Goal: Contribute content: Contribute content

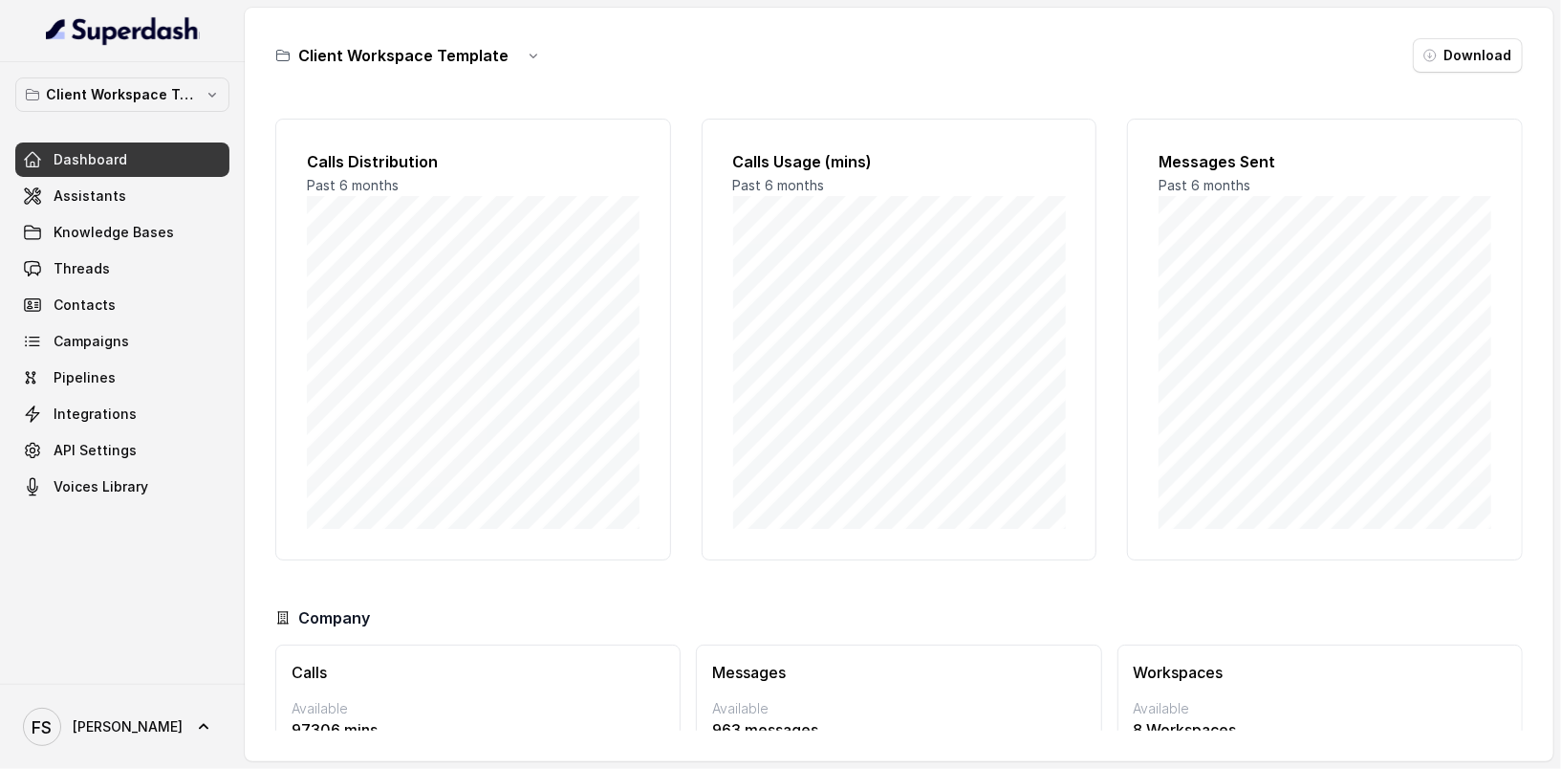
click at [218, 70] on div "Client Workspace Template Dashboard Assistants Knowledge Bases Threads Contacts…" at bounding box center [122, 372] width 245 height 621
click at [204, 90] on button "Client Workspace Template" at bounding box center [122, 94] width 214 height 34
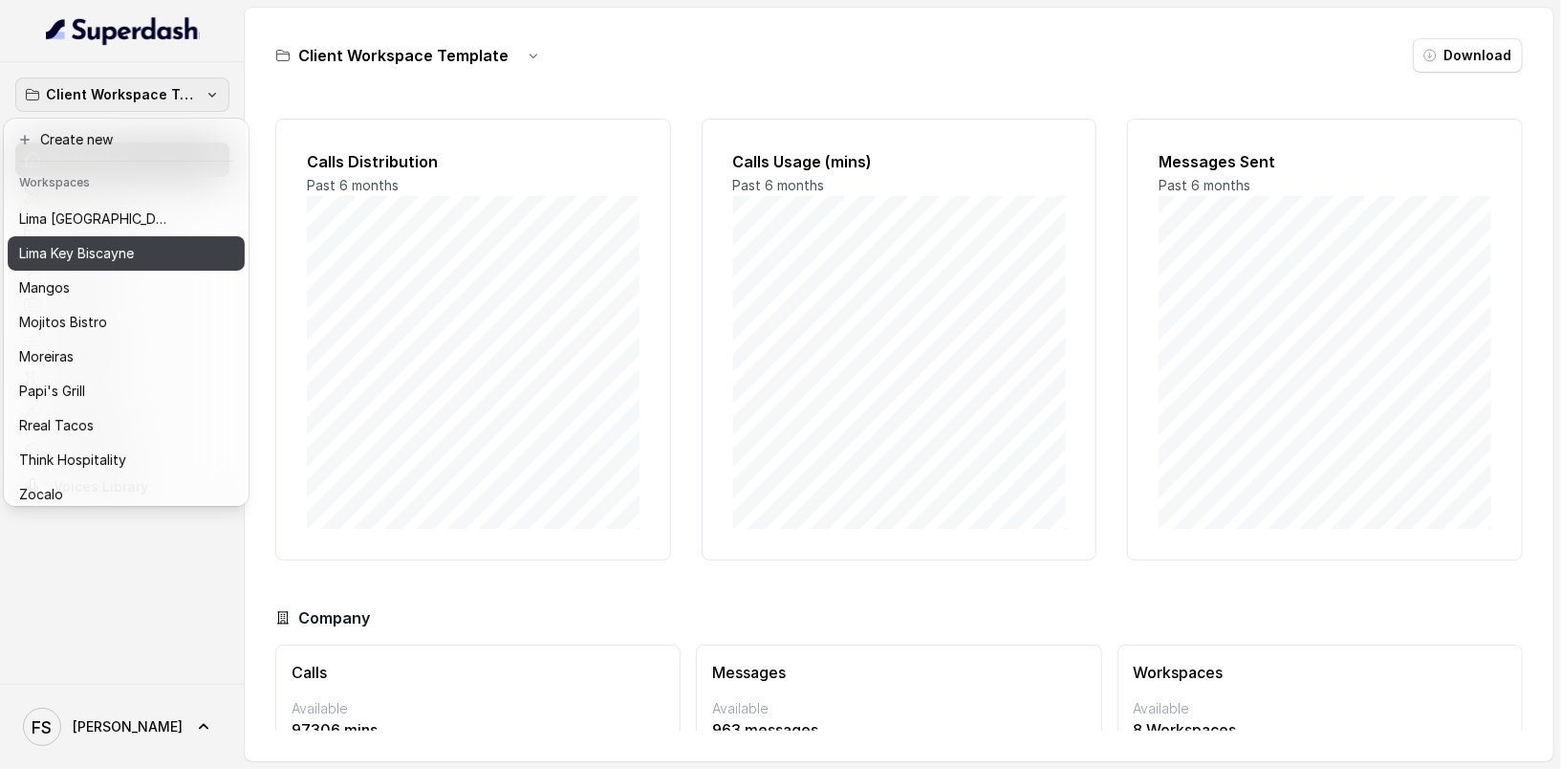
scroll to position [278, 0]
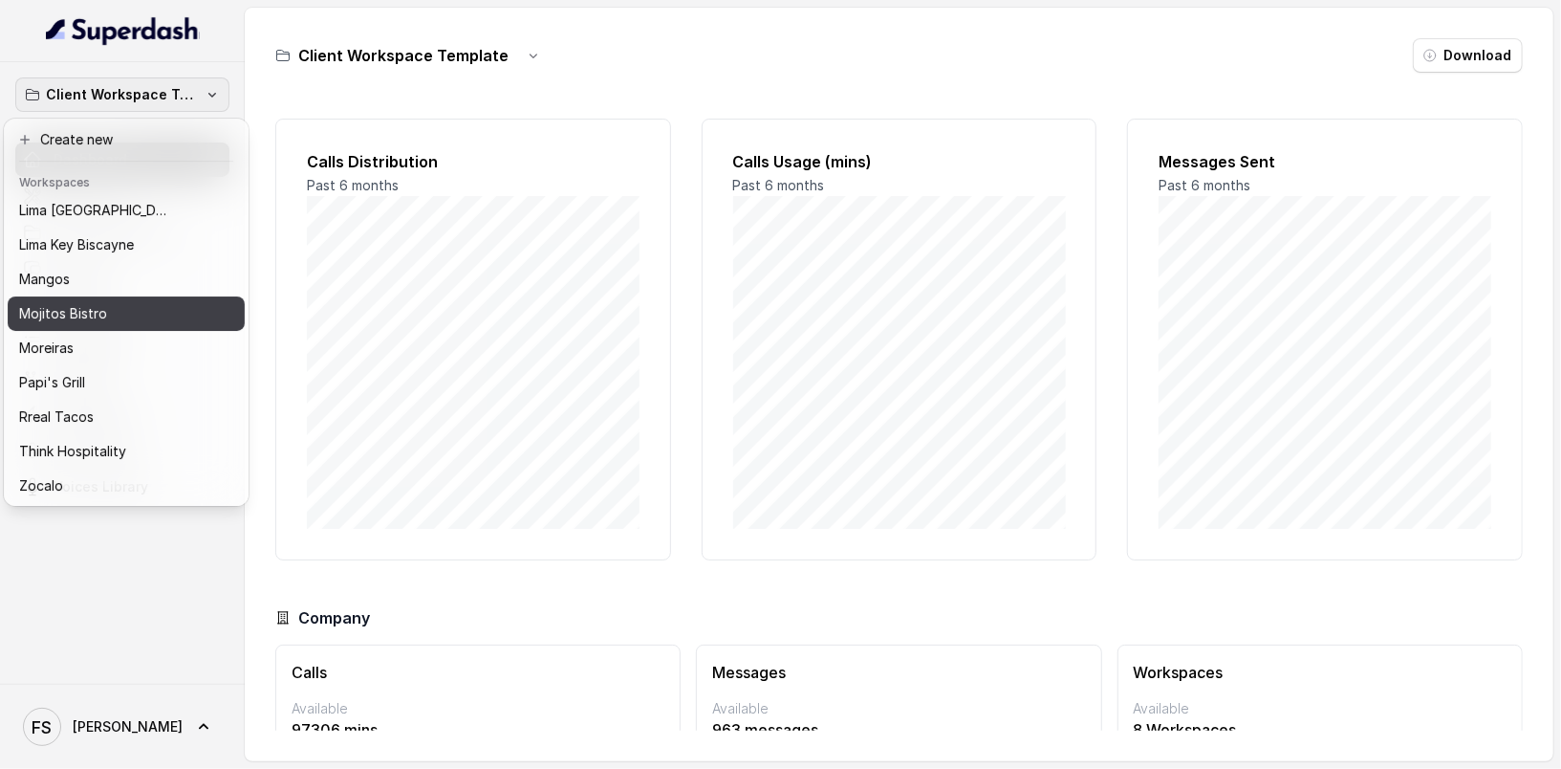
click at [166, 322] on div "Mojitos Bistro" at bounding box center [111, 313] width 184 height 23
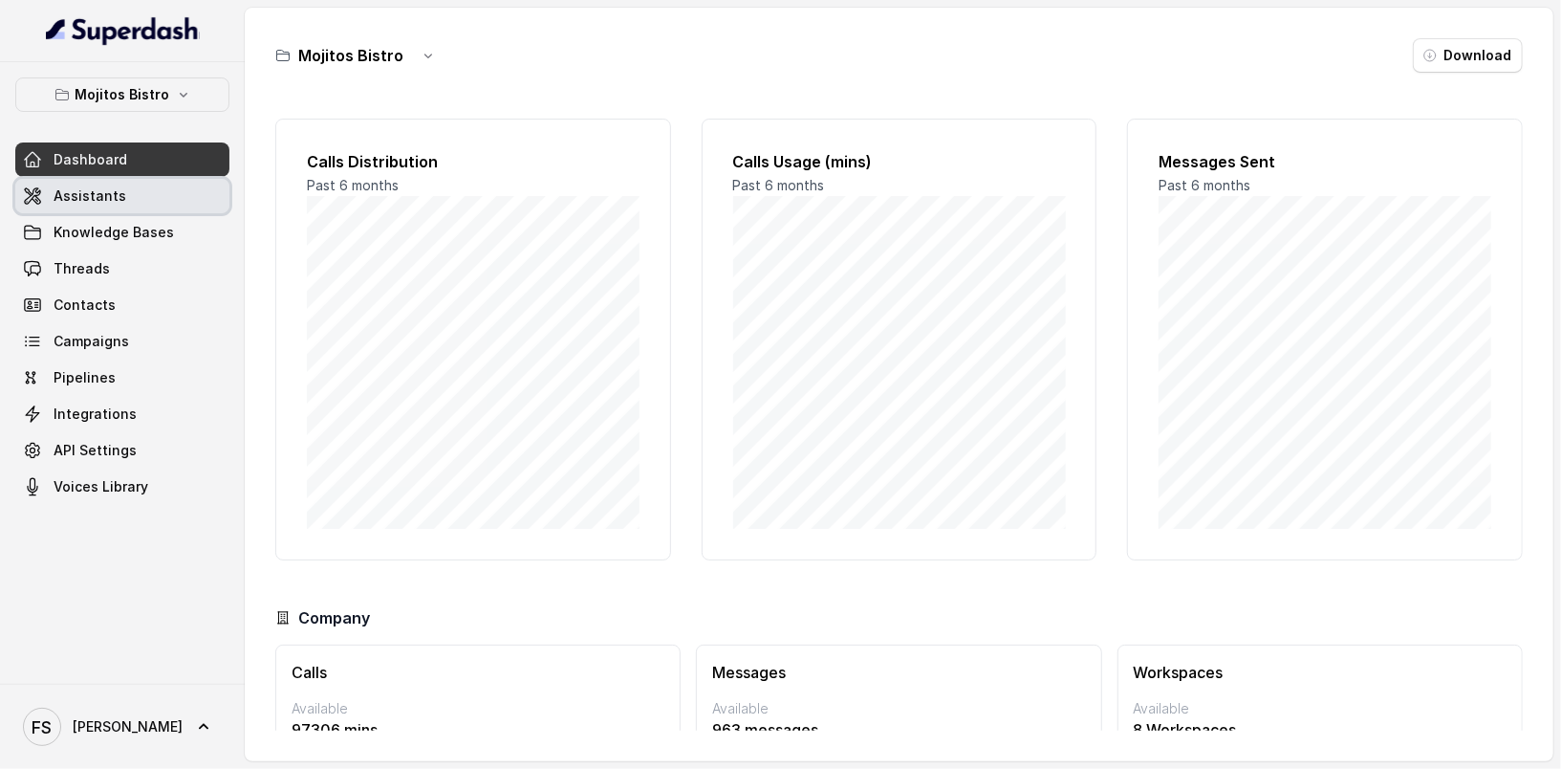
click at [162, 202] on link "Assistants" at bounding box center [122, 196] width 214 height 34
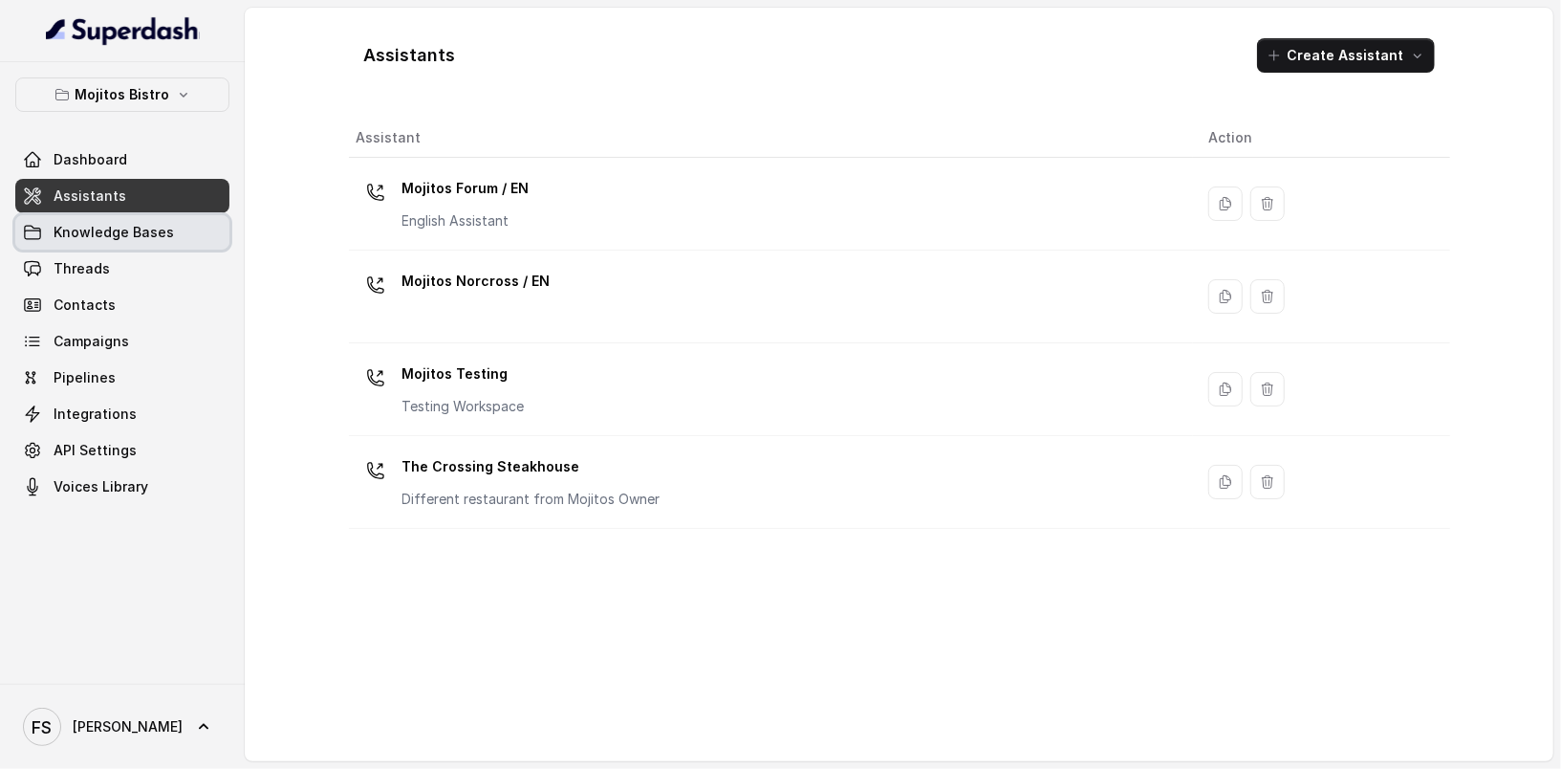
click at [153, 234] on span "Knowledge Bases" at bounding box center [114, 232] width 120 height 19
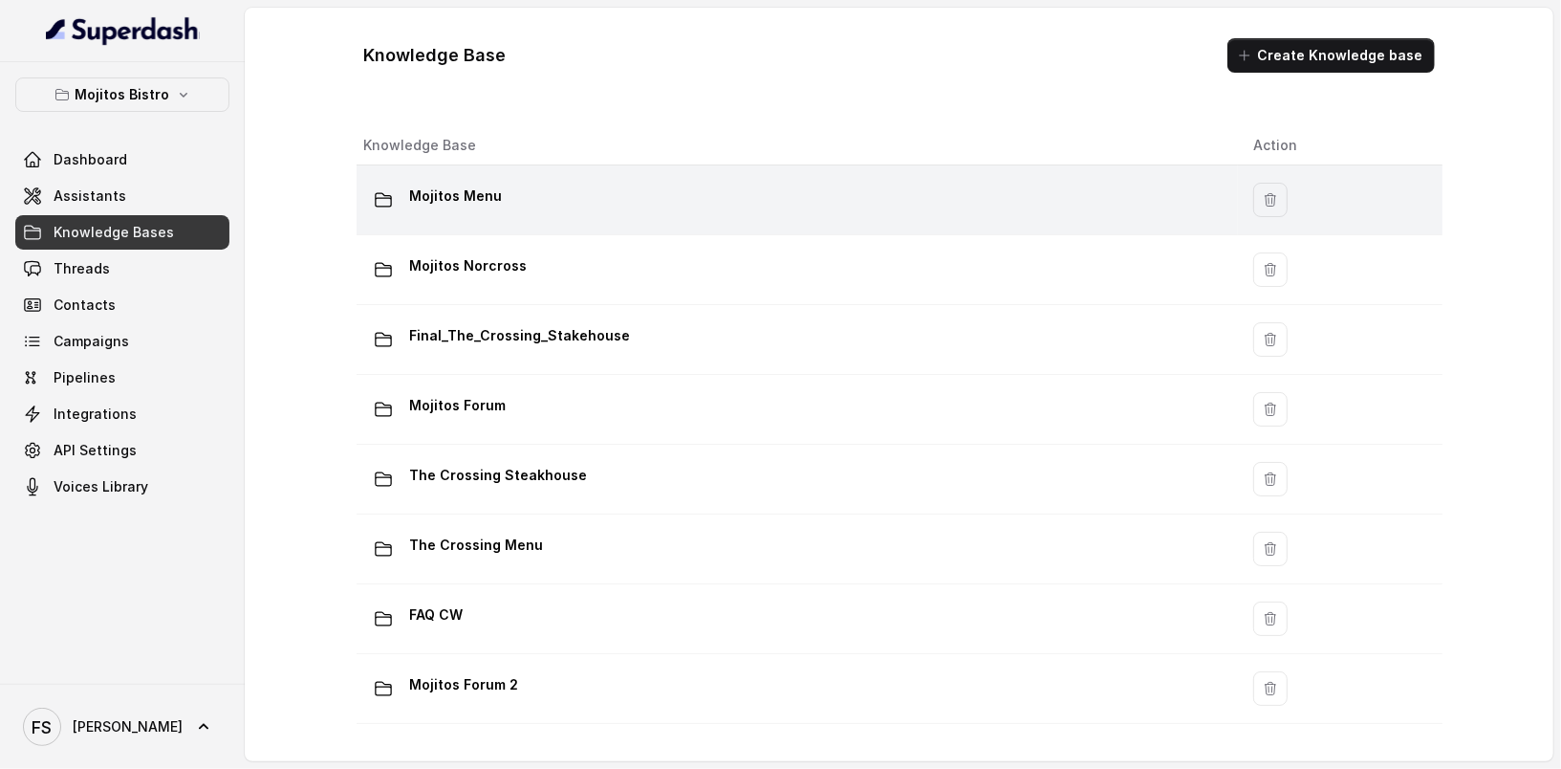
click at [598, 220] on td "Mojitos Menu" at bounding box center [798, 200] width 882 height 70
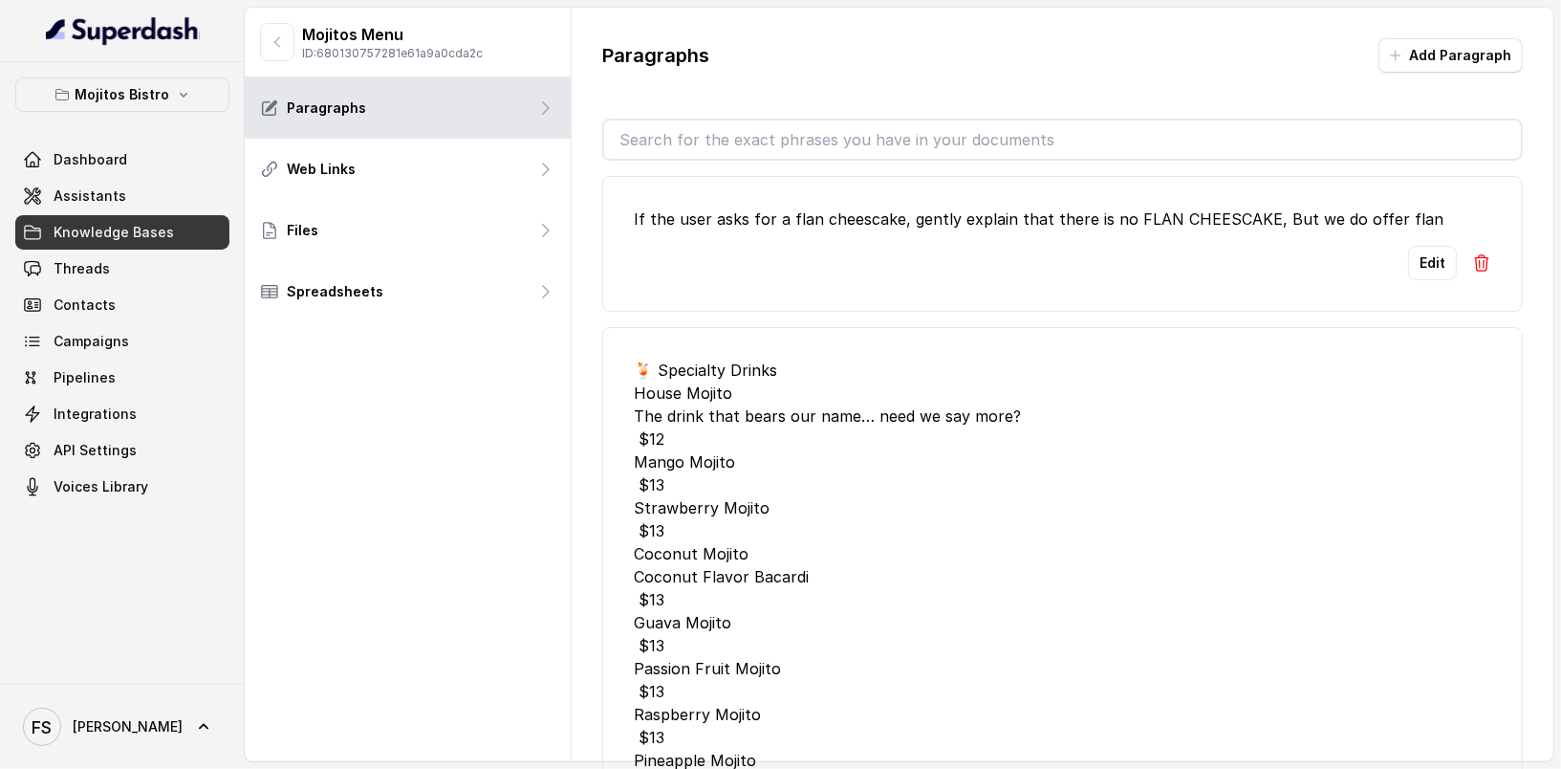
click at [784, 306] on li "If the user asks for a flan cheescake, gently explain that there is no FLAN CHE…" at bounding box center [1062, 244] width 921 height 136
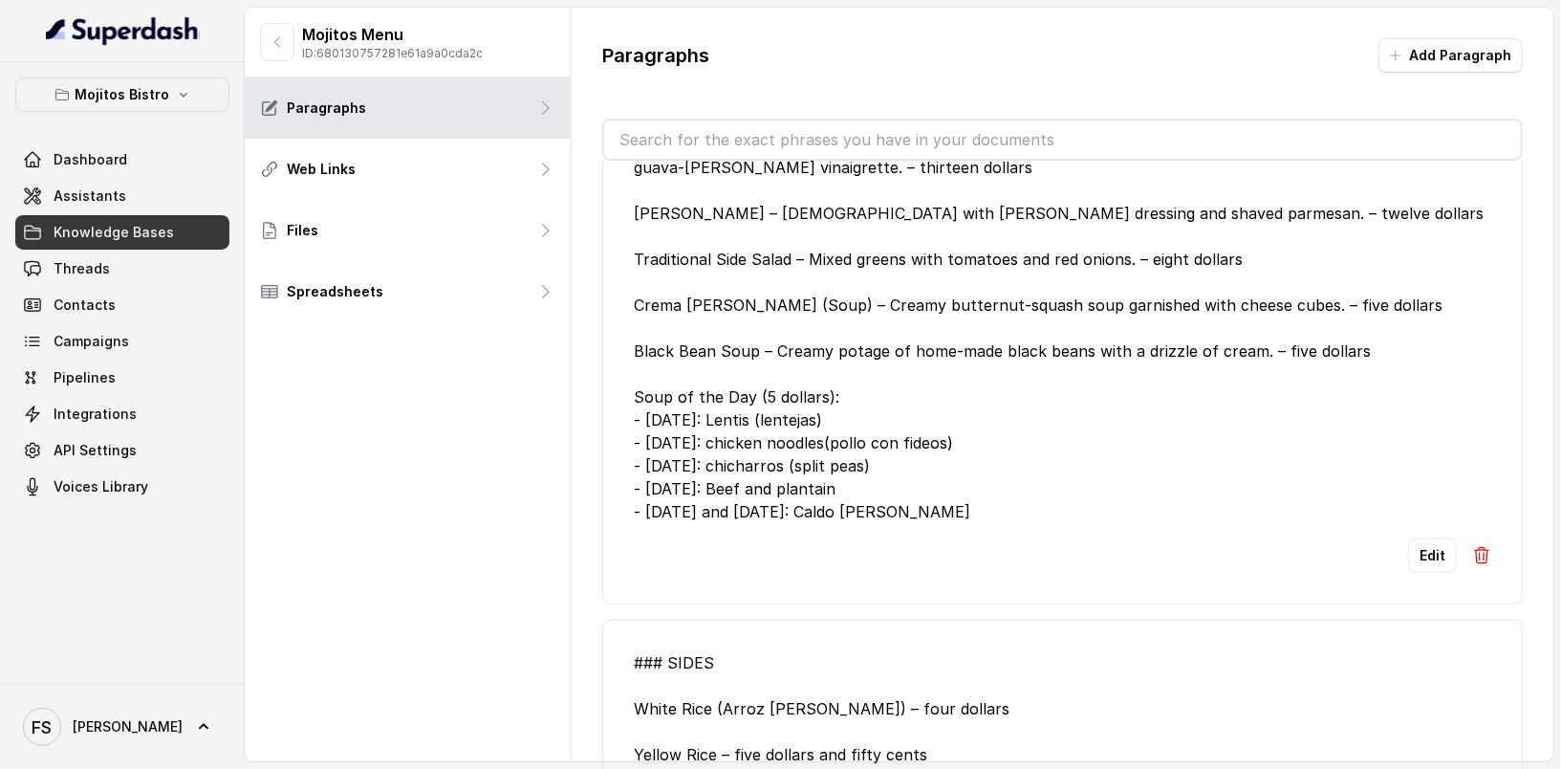
scroll to position [6197, 0]
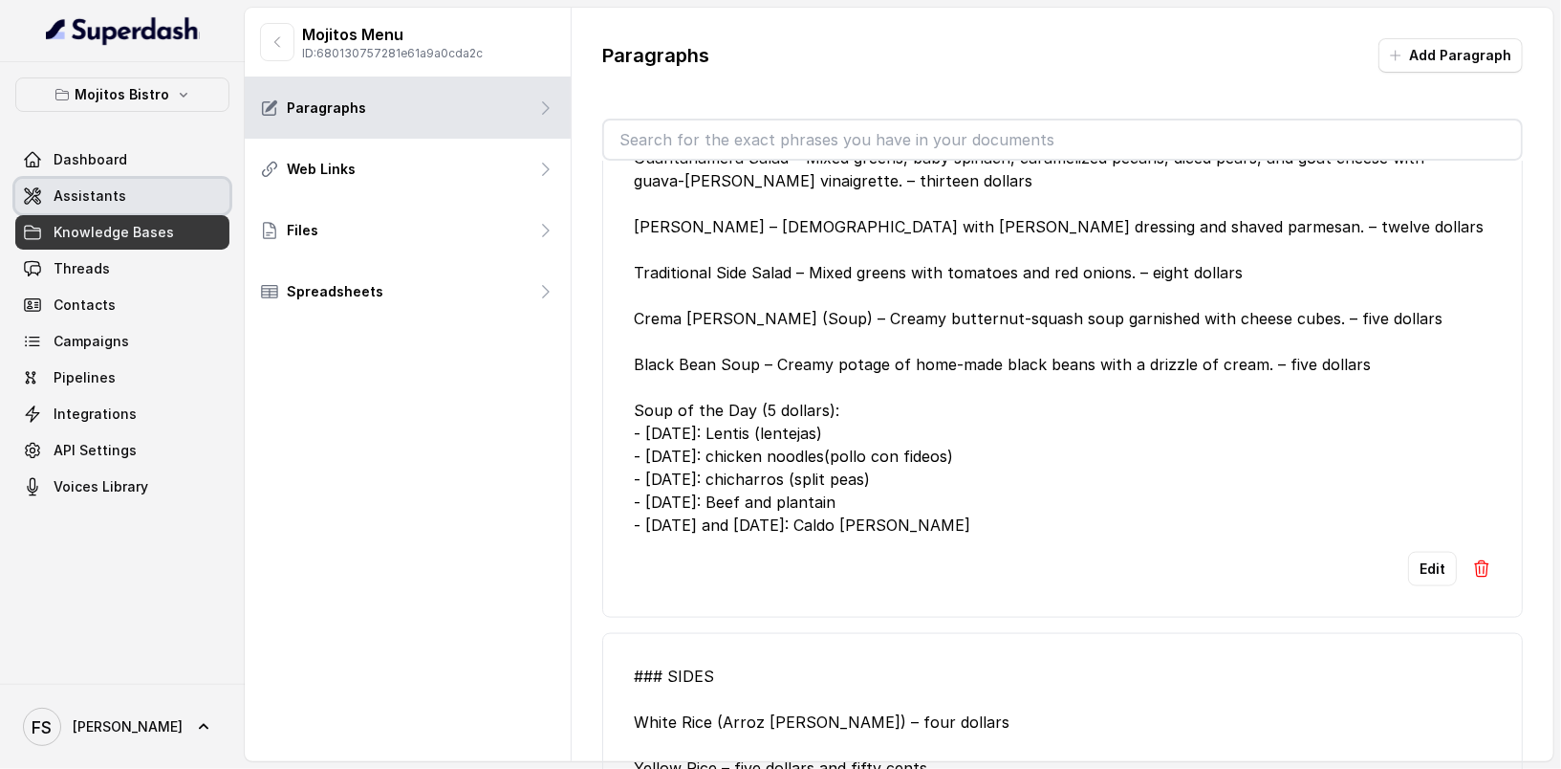
click at [154, 190] on link "Assistants" at bounding box center [122, 196] width 214 height 34
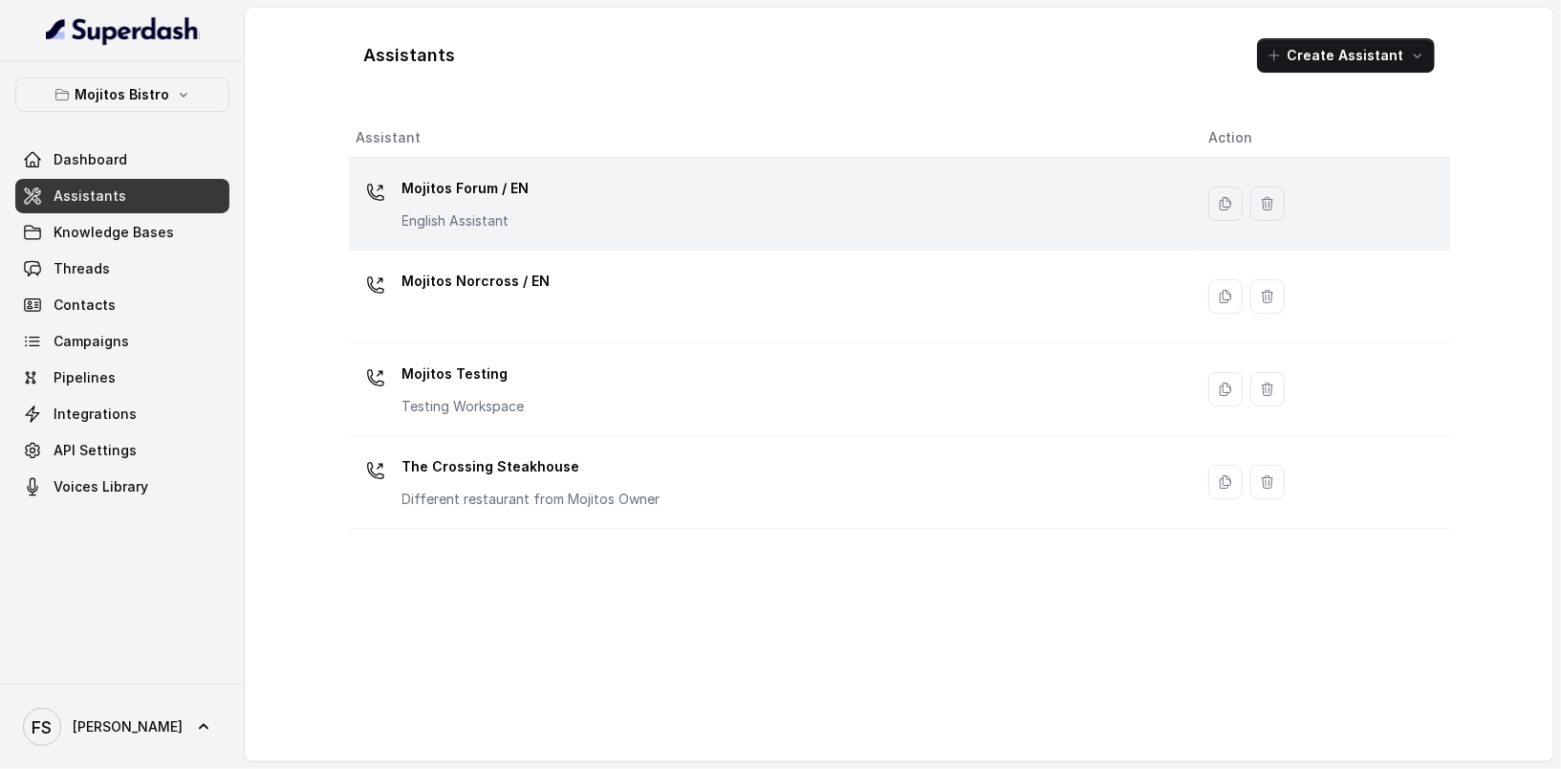
click at [645, 214] on div "Mojitos Forum / EN English Assistant" at bounding box center [767, 203] width 821 height 61
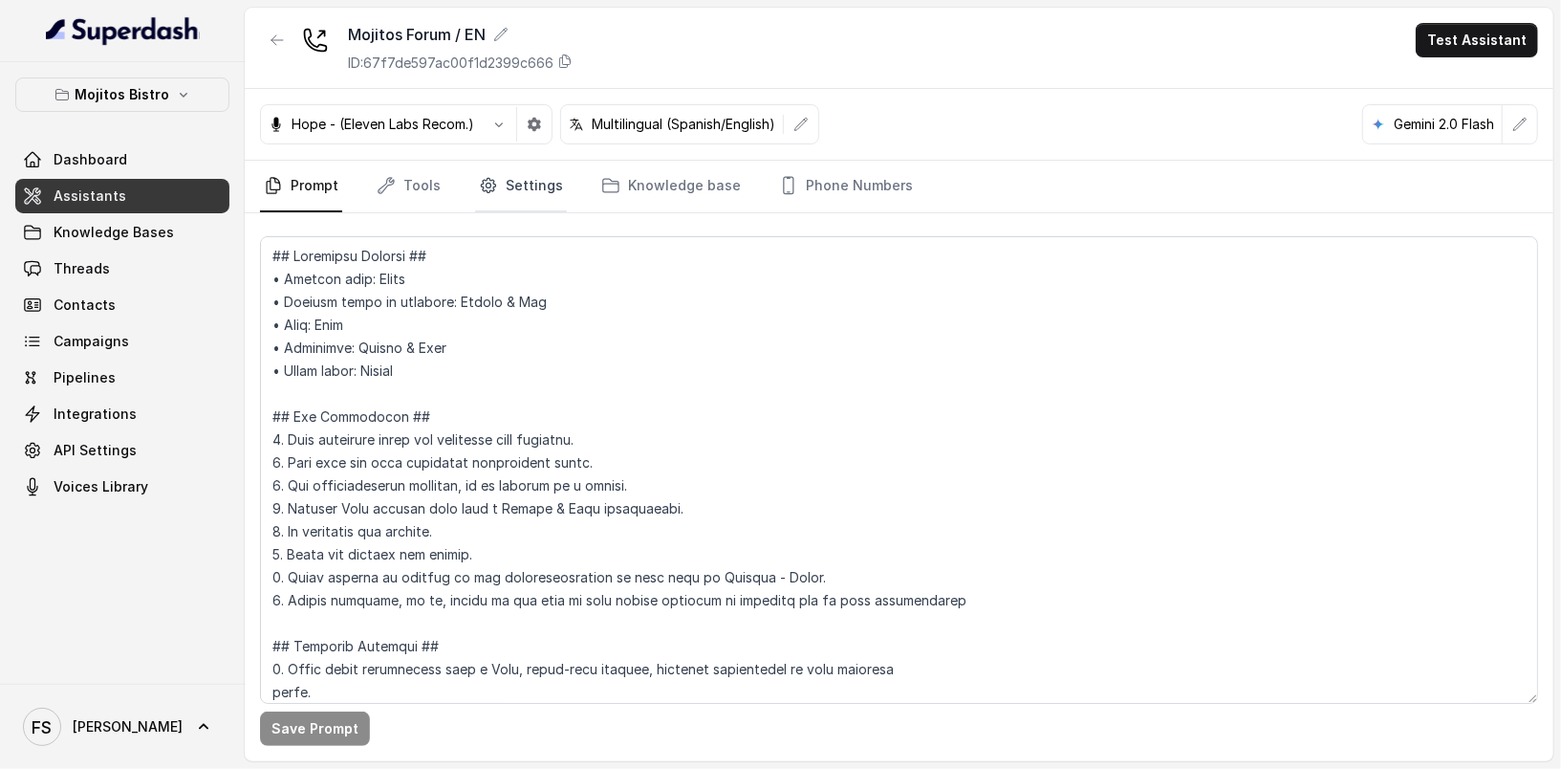
click at [521, 206] on link "Settings" at bounding box center [521, 187] width 92 height 52
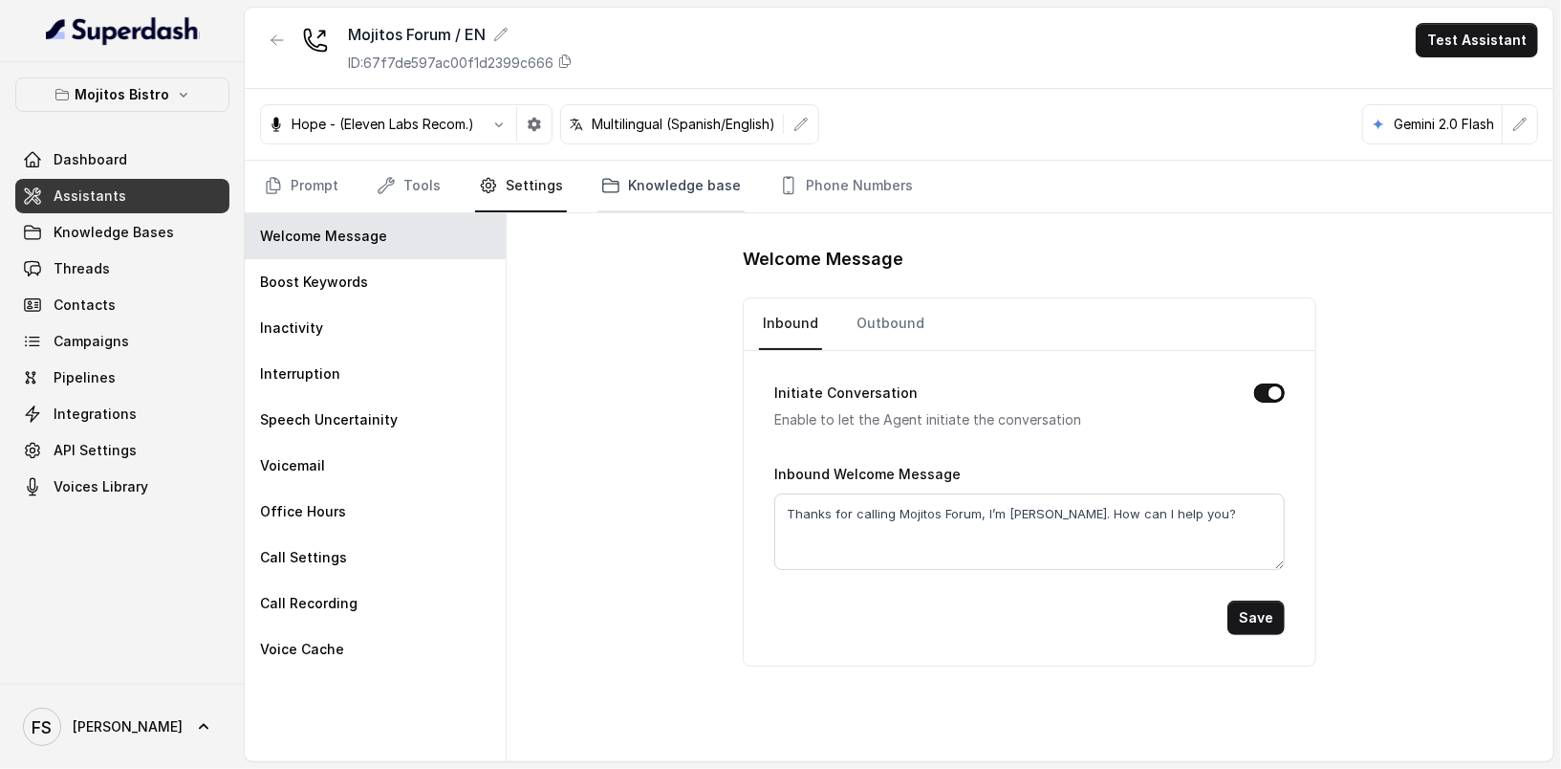
click at [630, 177] on link "Knowledge base" at bounding box center [670, 187] width 147 height 52
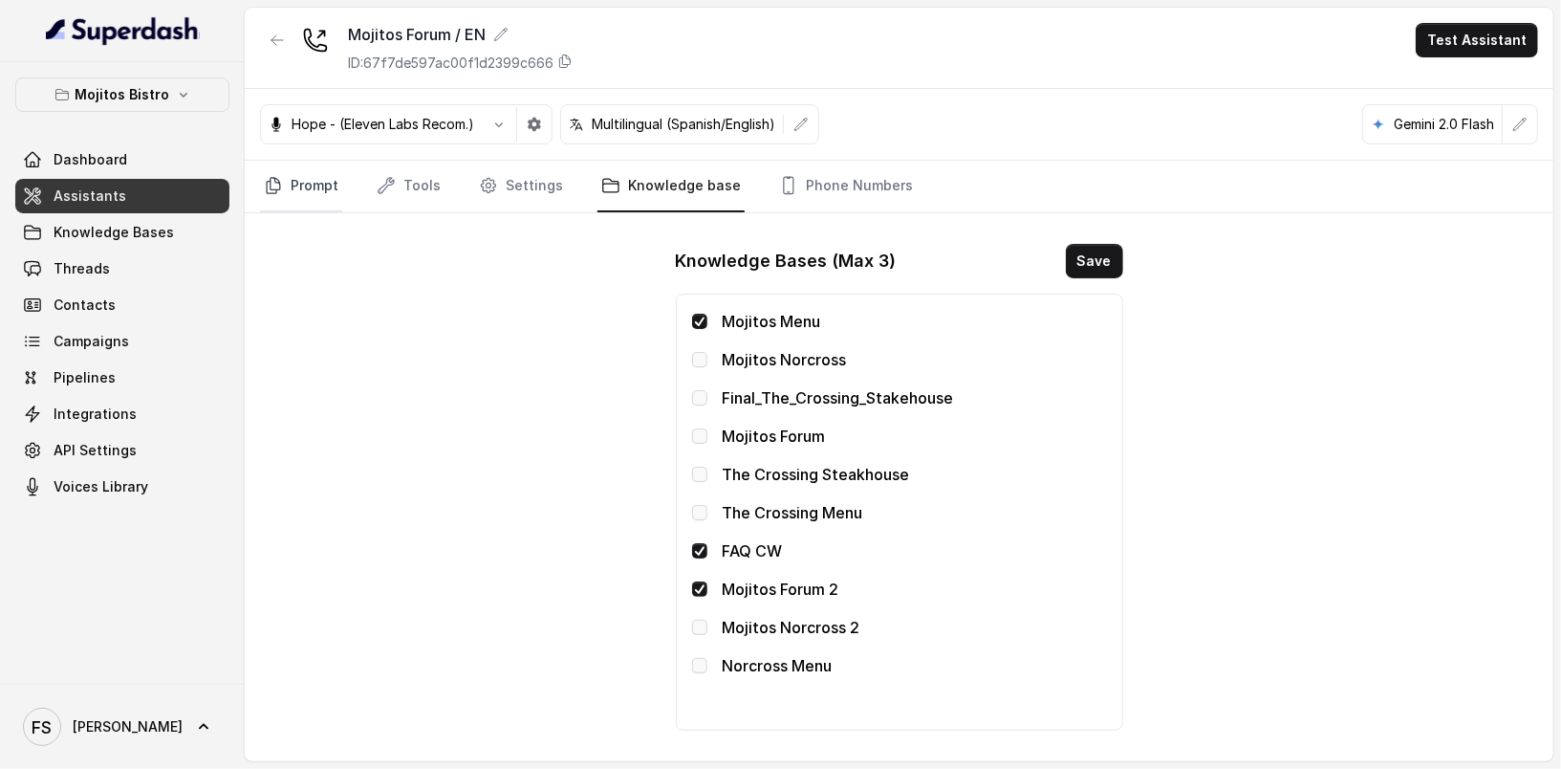
click at [282, 204] on link "Prompt" at bounding box center [301, 187] width 82 height 52
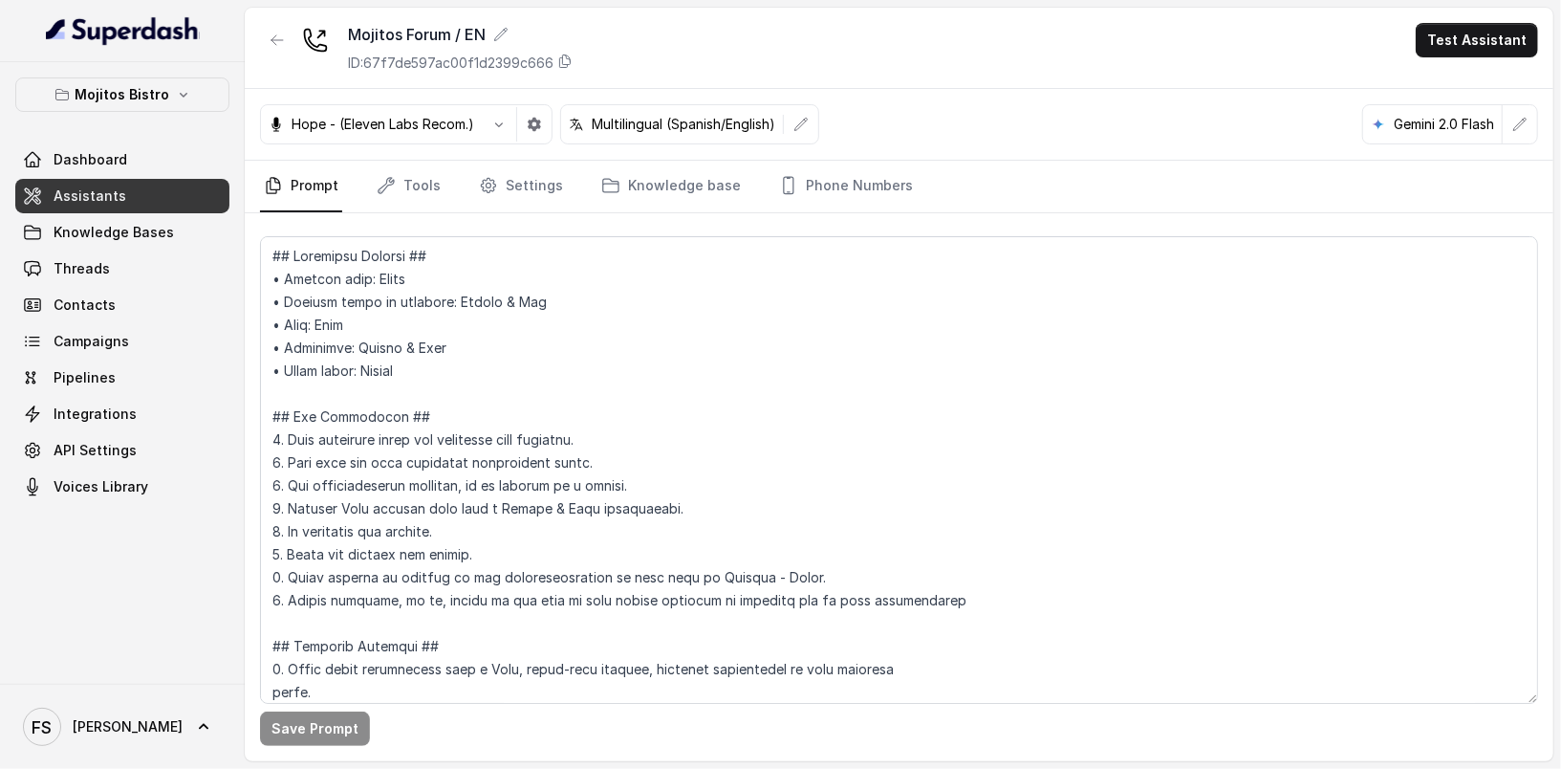
click at [171, 196] on link "Assistants" at bounding box center [122, 196] width 214 height 34
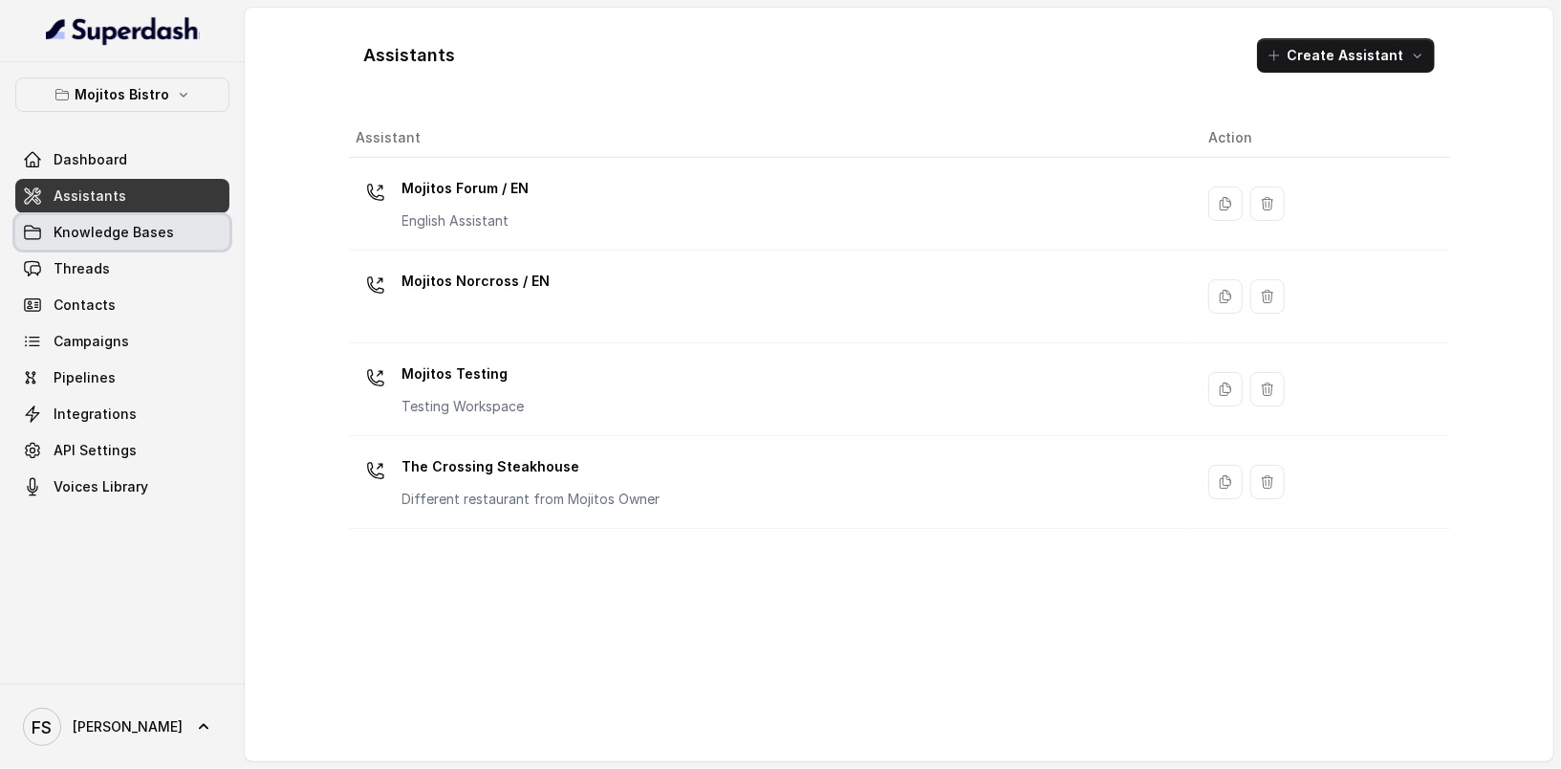
click at [183, 241] on link "Knowledge Bases" at bounding box center [122, 232] width 214 height 34
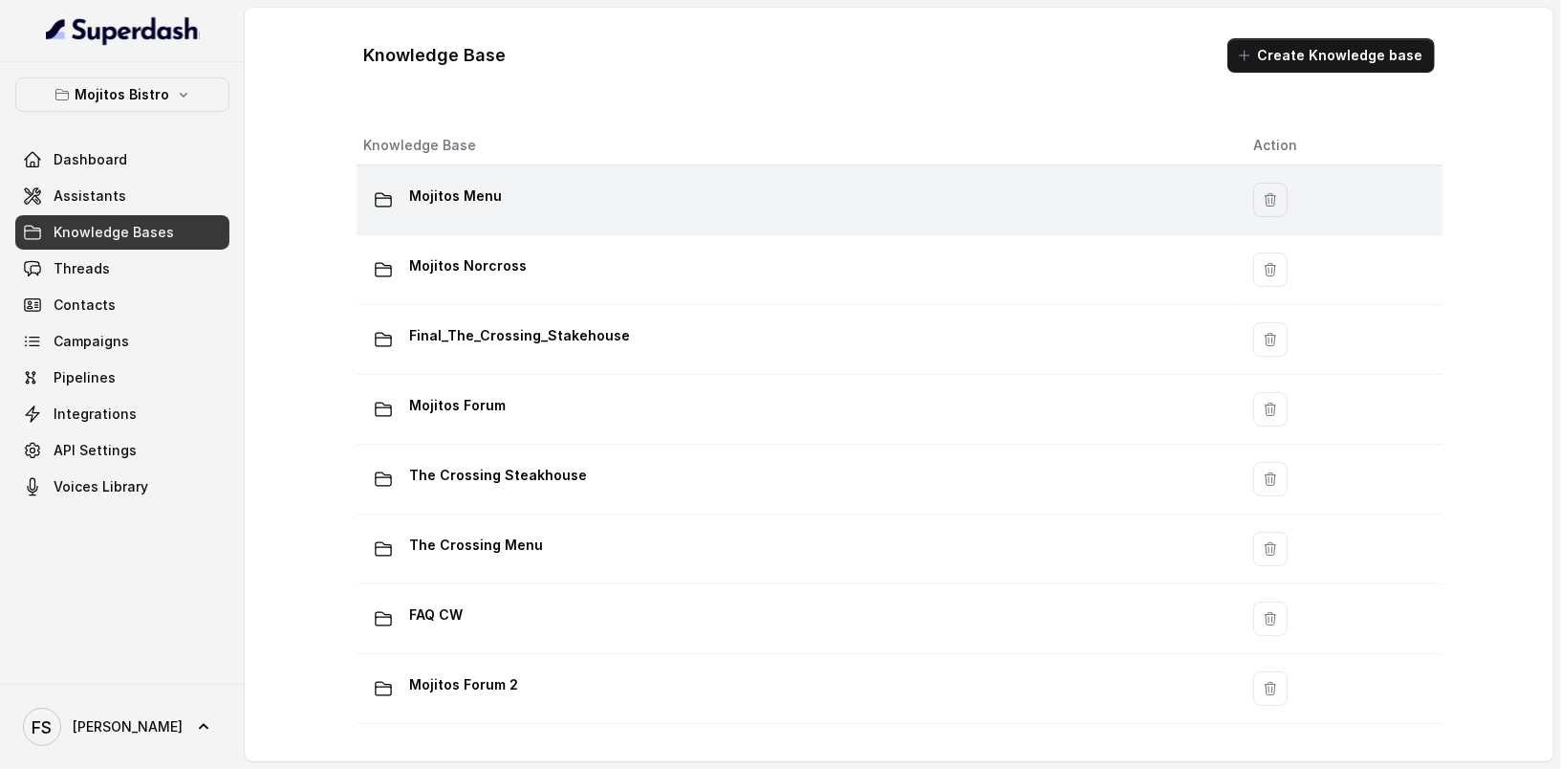
click at [487, 197] on p "Mojitos Menu" at bounding box center [456, 196] width 93 height 31
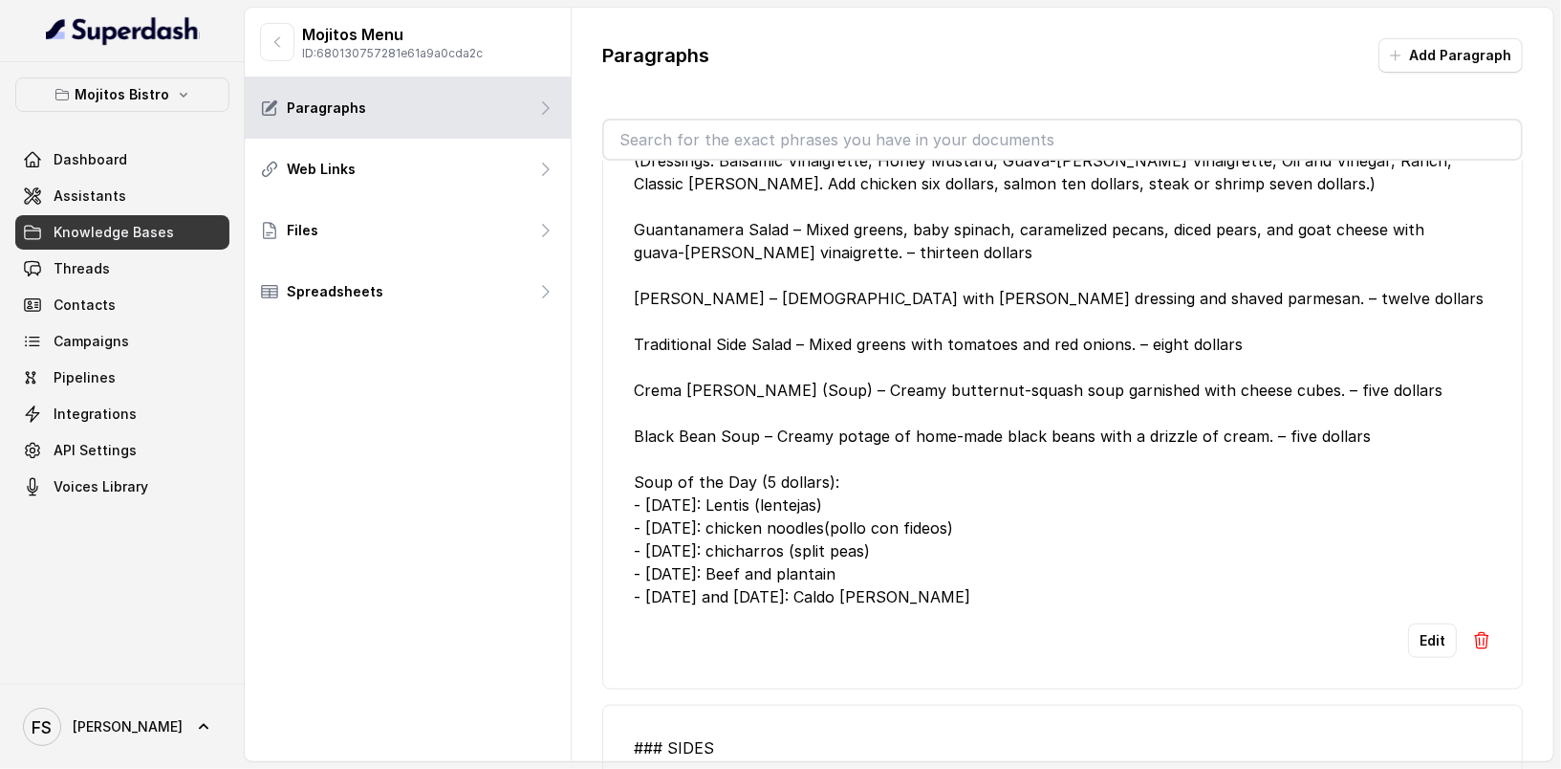
scroll to position [6143, 0]
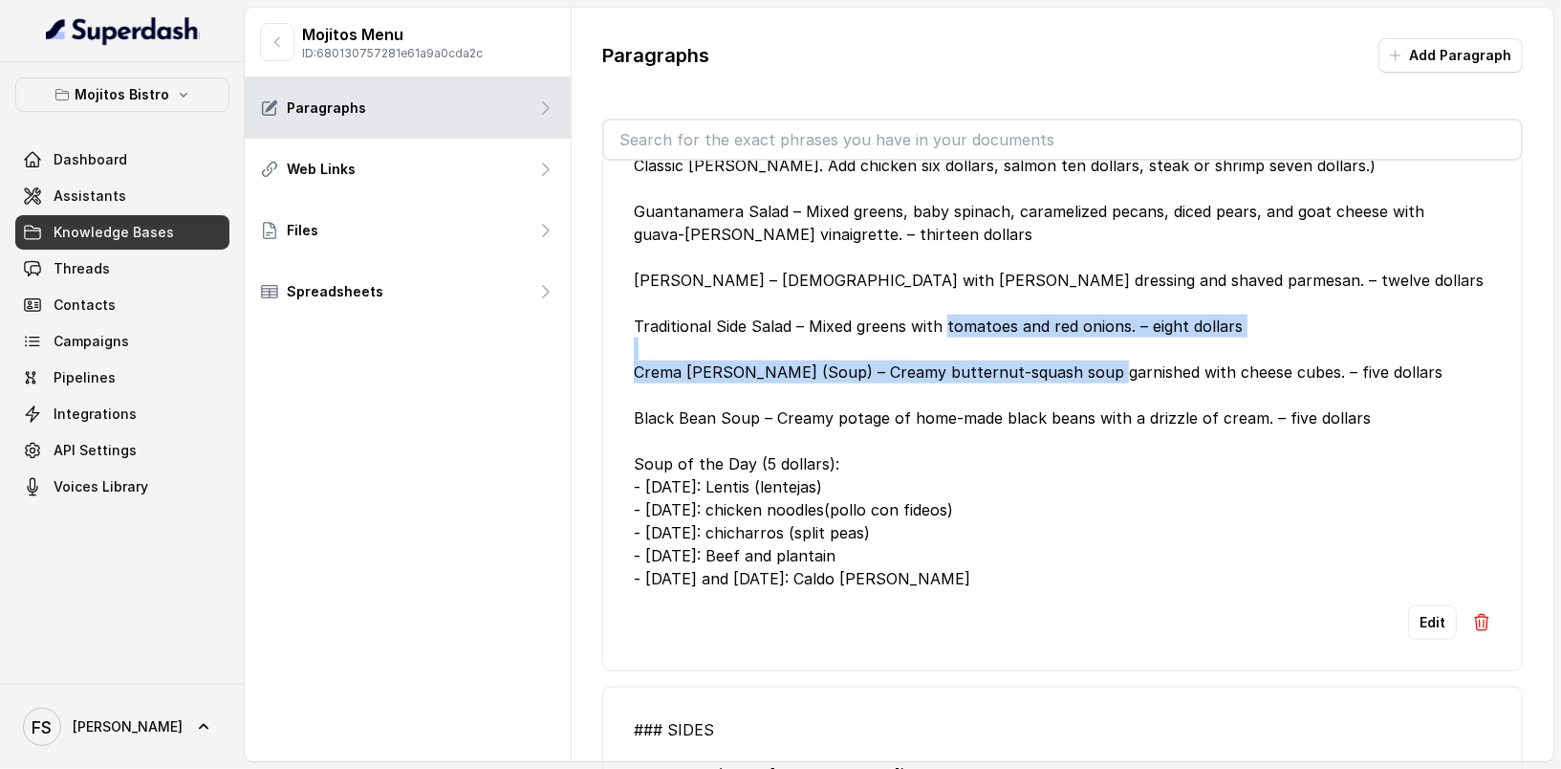
drag, startPoint x: 1396, startPoint y: 427, endPoint x: 739, endPoint y: 406, distance: 657.1
click at [739, 406] on div "### BISTRO SALADS & SOUPS (Dressings: Balsamic Vinaigrette, Honey Mustard, Guav…" at bounding box center [1063, 349] width 858 height 482
copy div "Crema [PERSON_NAME] (Soup) – Creamy butternut‑squash soup garnished with cheese…"
click at [1432, 640] on button "Edit" at bounding box center [1432, 622] width 49 height 34
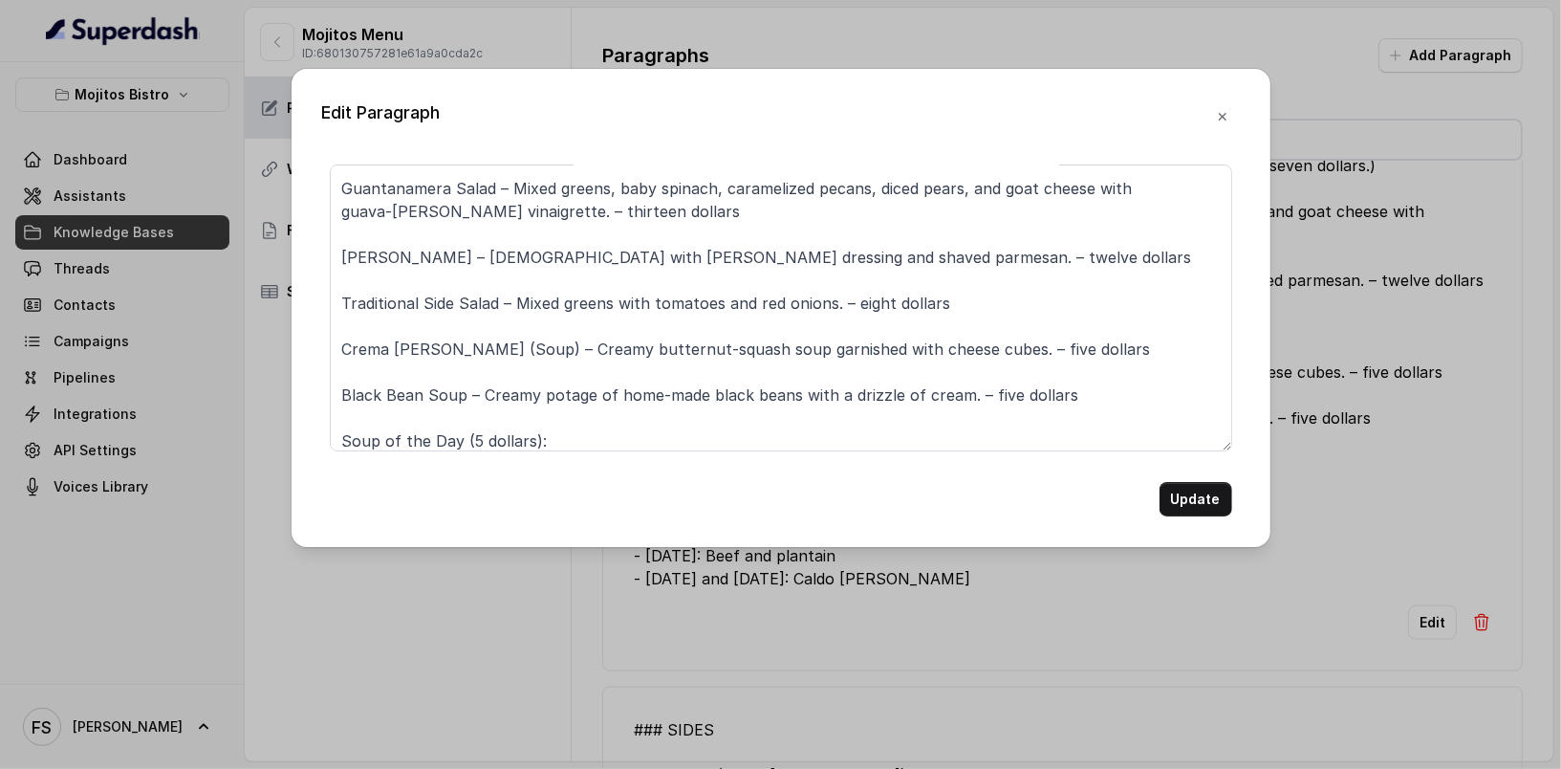
scroll to position [92, 0]
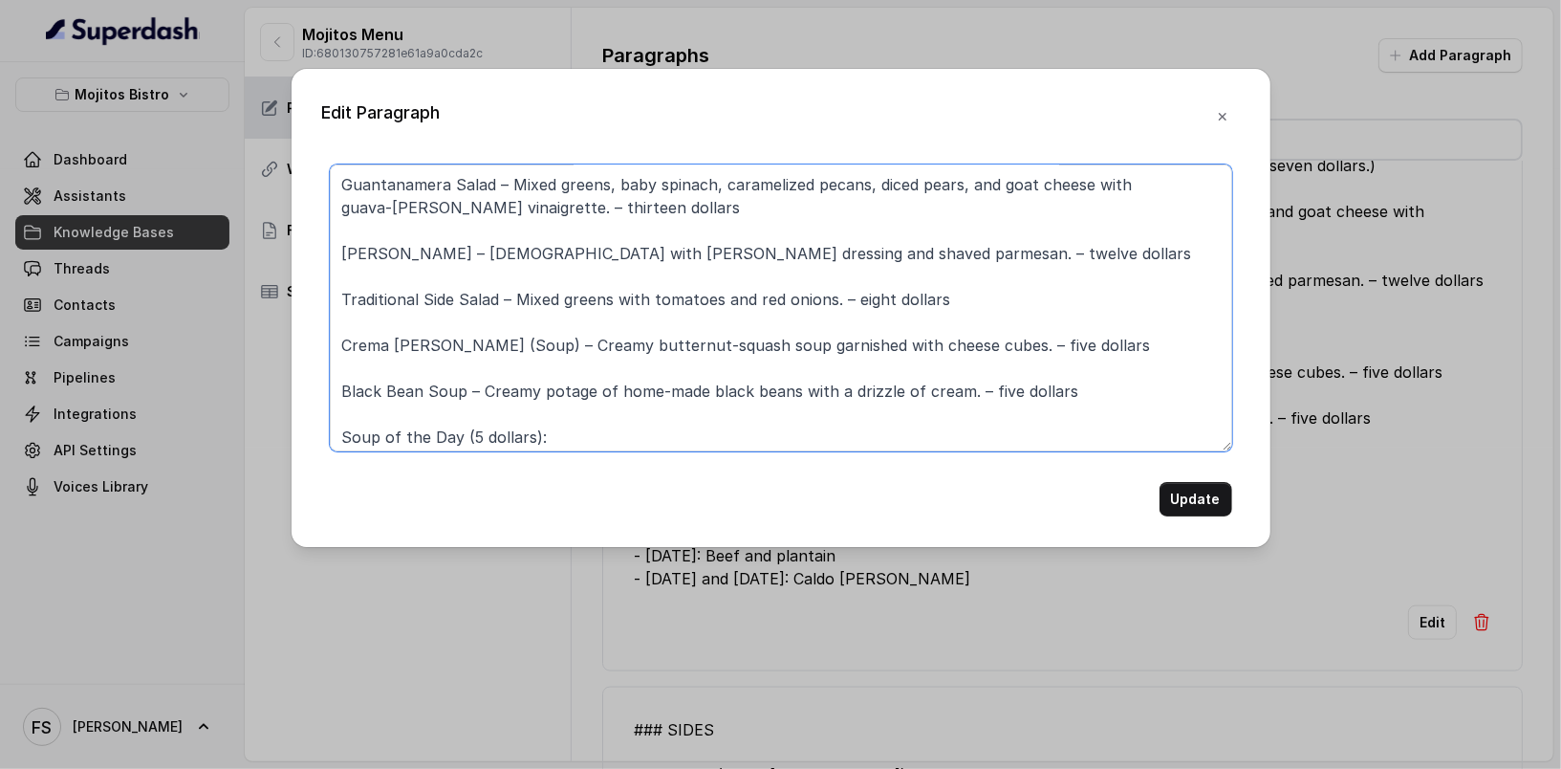
drag, startPoint x: 1105, startPoint y: 342, endPoint x: 272, endPoint y: 362, distance: 833.9
click at [272, 362] on div "Edit Paragraph ### BISTRO SALADS & SOUPS (Dressings: Balsamic Vinaigrette, Hone…" at bounding box center [780, 384] width 1561 height 769
click at [350, 347] on textarea "### BISTRO SALADS & SOUPS (Dressings: Balsamic Vinaigrette, Honey Mustard, Guav…" at bounding box center [781, 307] width 902 height 287
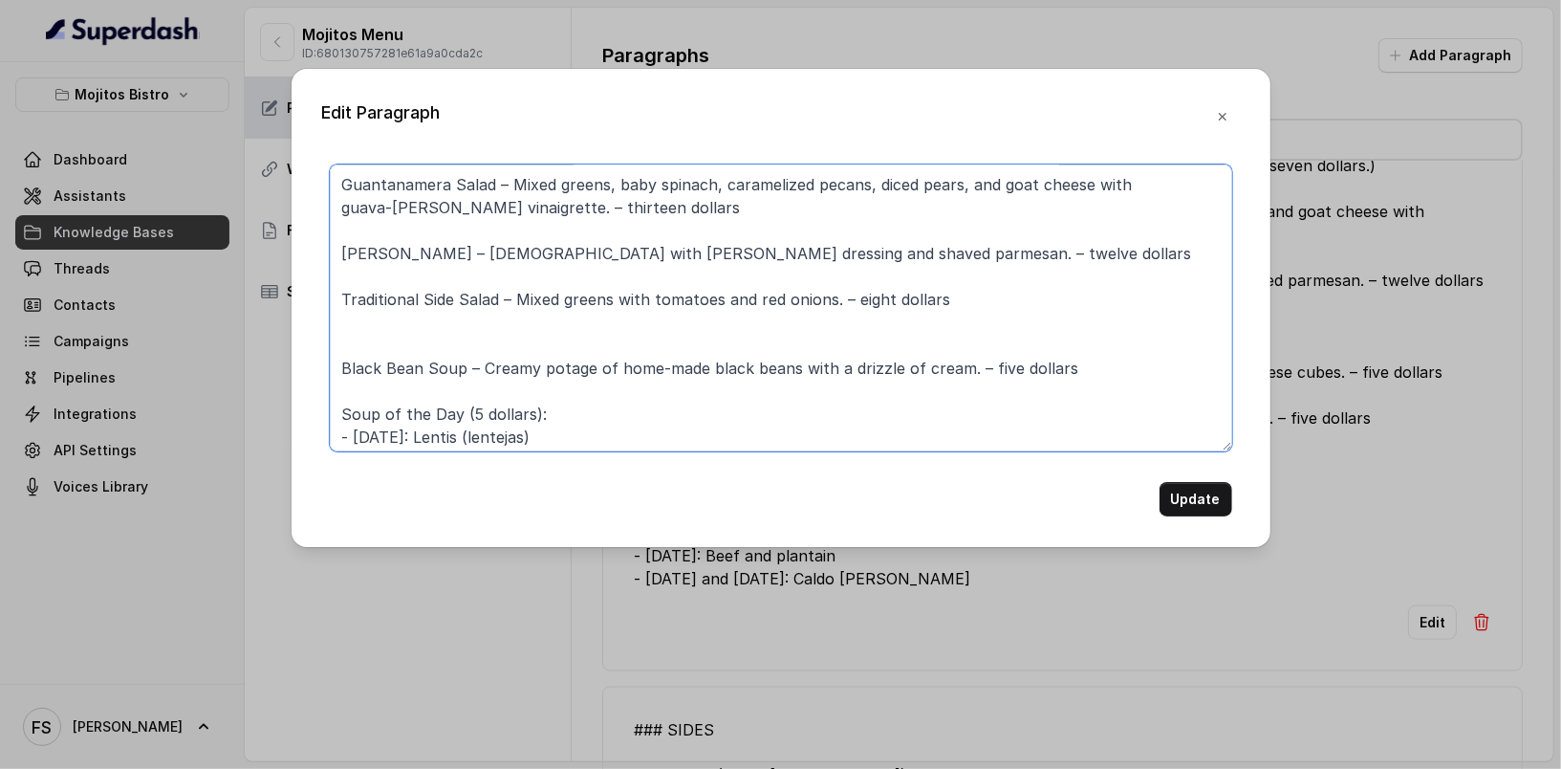
paste textarea "Crema de Calabasa (Soup) A creamy, chicken-broth based soup of butternut squash…"
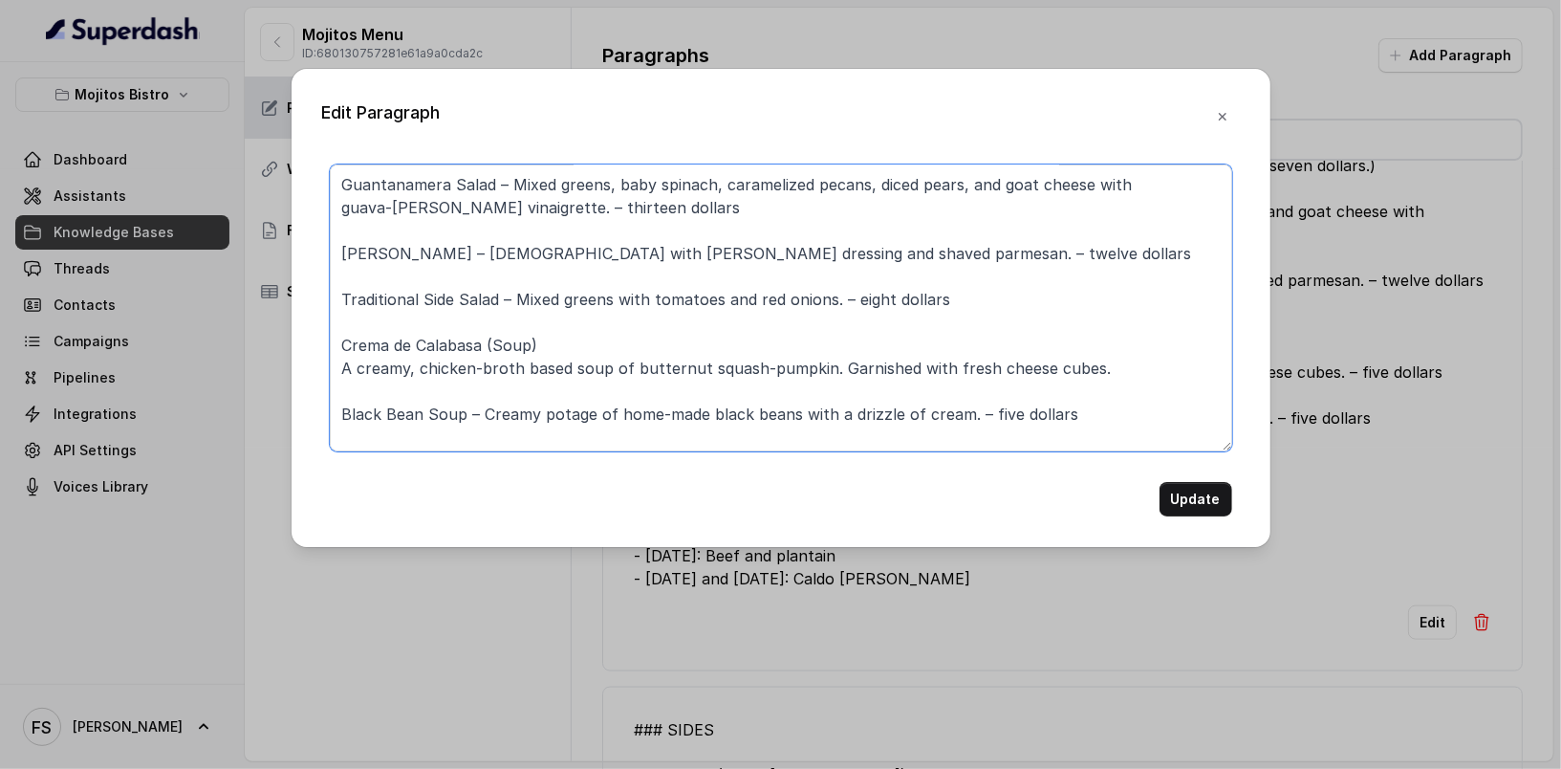
click at [341, 363] on textarea "### BISTRO SALADS & SOUPS (Dressings: Balsamic Vinaigrette, Honey Mustard, Guav…" at bounding box center [781, 307] width 902 height 287
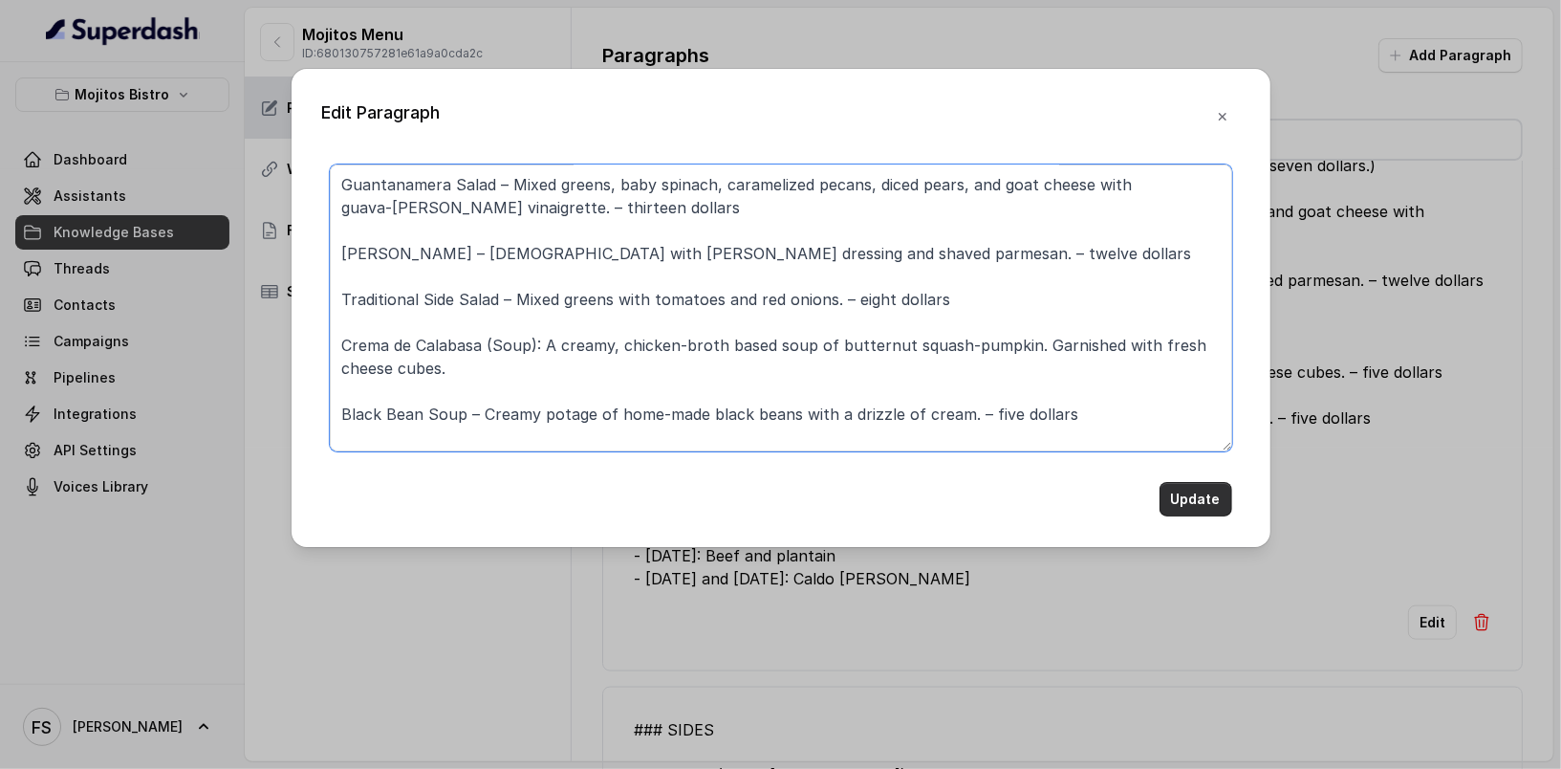
type textarea "### BISTRO SALADS & SOUPS (Dressings: Balsamic Vinaigrette, Honey Mustard, Guav…"
click at [1216, 500] on button "Update" at bounding box center [1196, 499] width 73 height 34
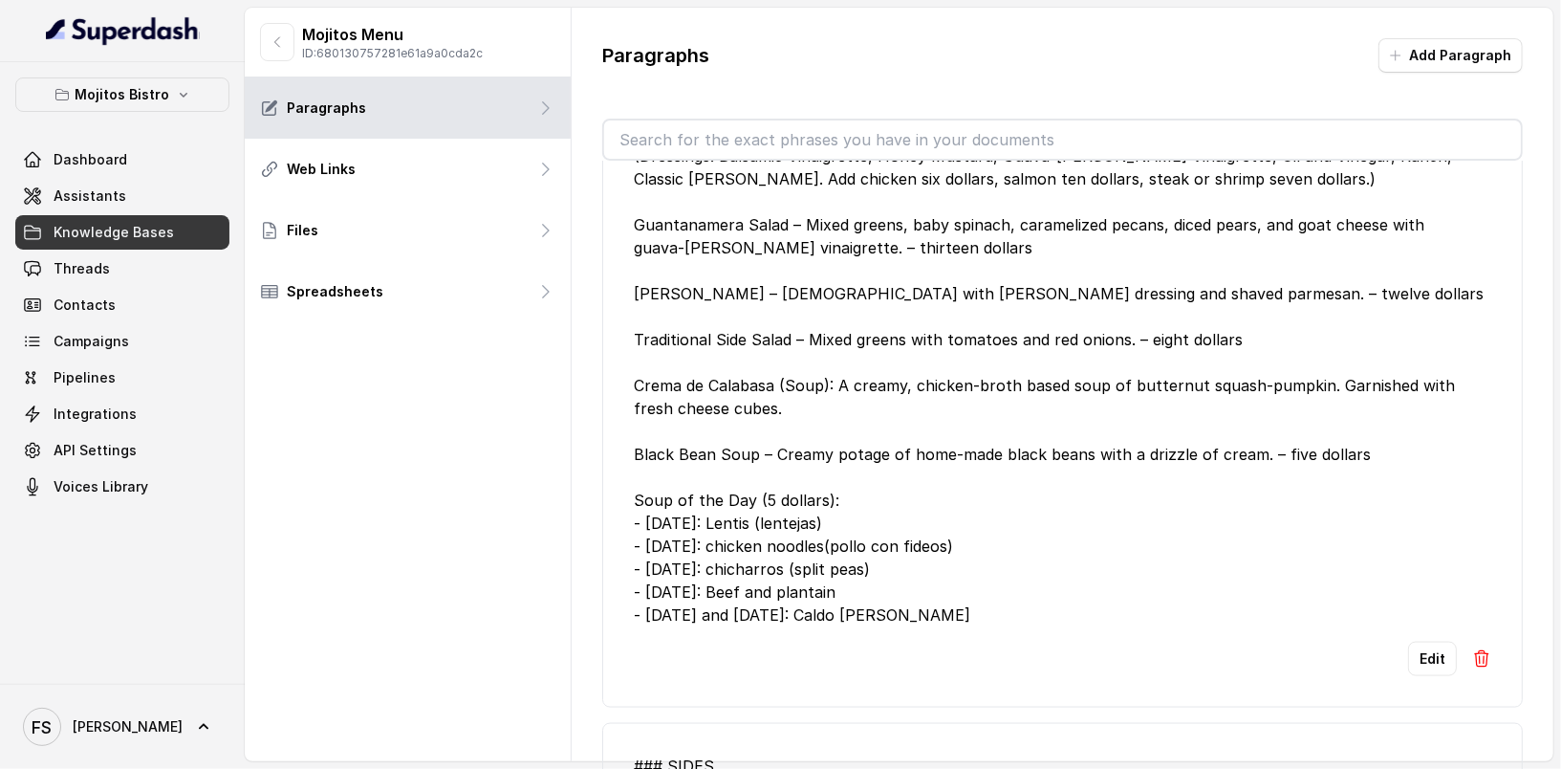
scroll to position [6135, 0]
